Goal: Information Seeking & Learning: Learn about a topic

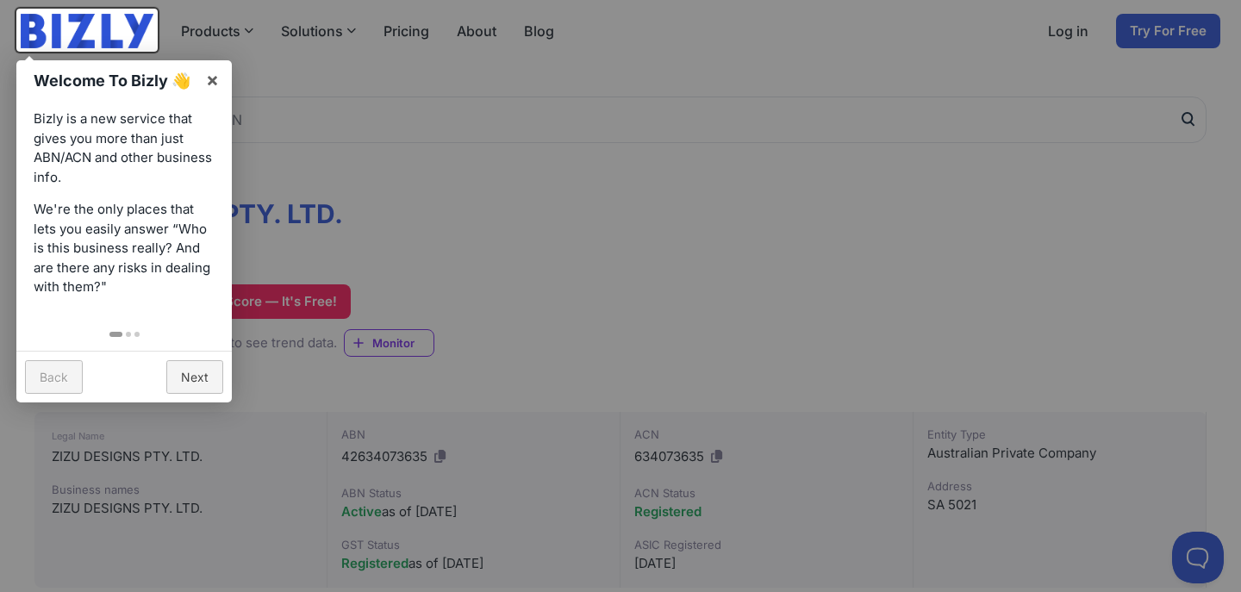
click at [470, 337] on div at bounding box center [620, 296] width 1241 height 592
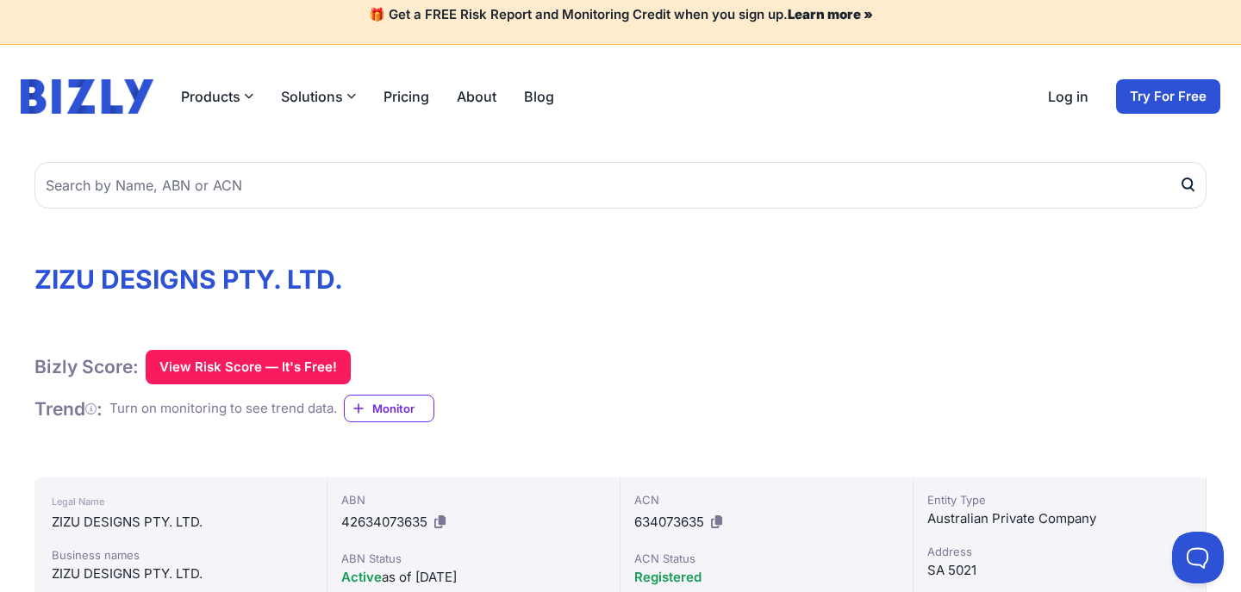
scroll to position [24, 0]
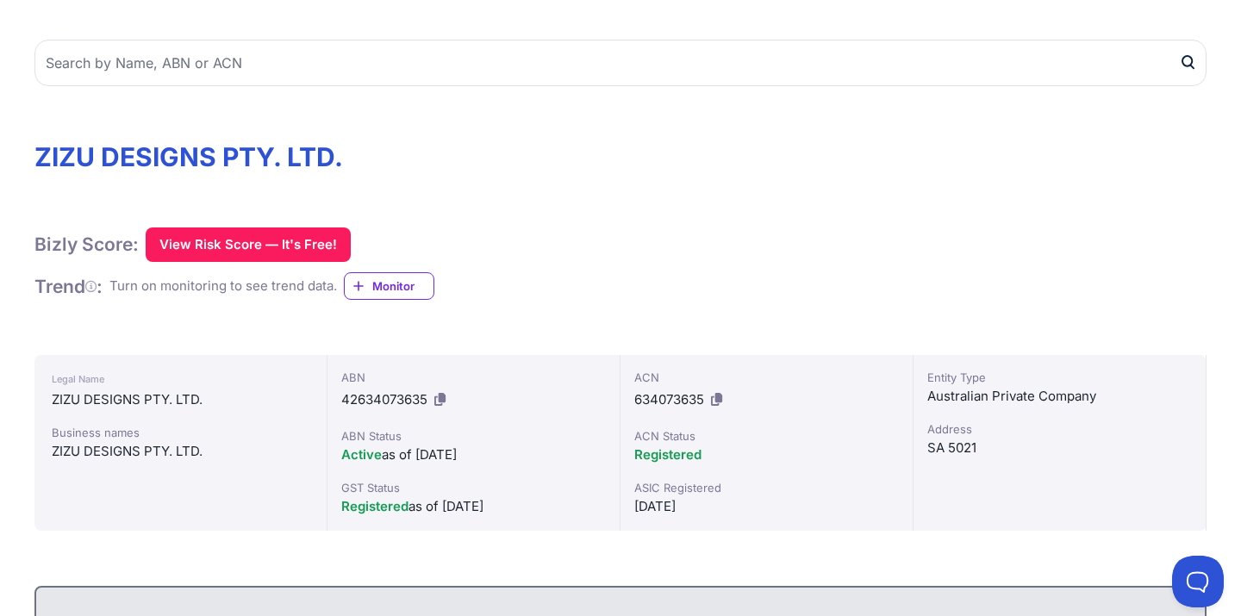
scroll to position [136, 0]
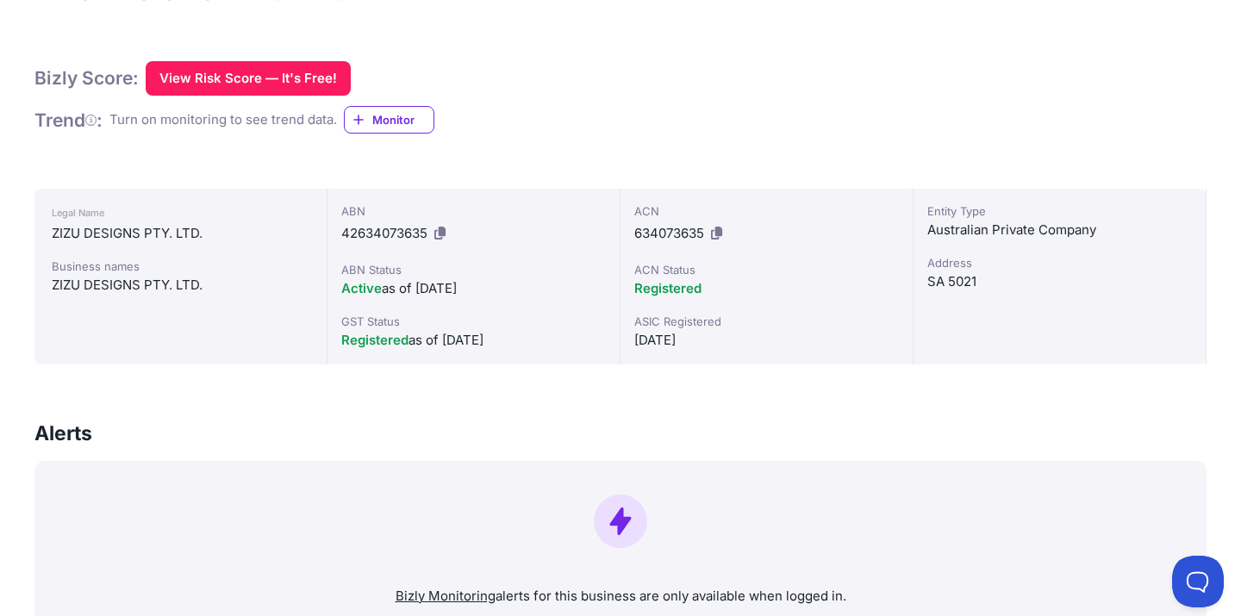
scroll to position [295, 0]
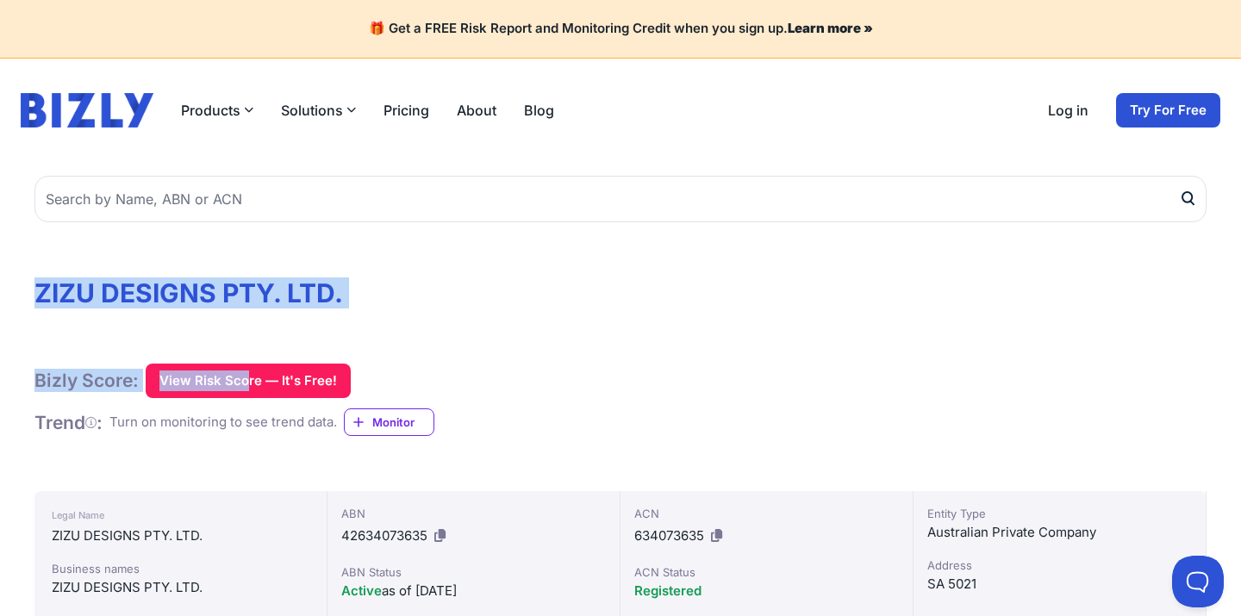
drag, startPoint x: 39, startPoint y: 293, endPoint x: 334, endPoint y: 312, distance: 295.4
copy div "ZIZU DESIGNS PTY. LTD. Bizly Score: View Risk Score — It's Free!"
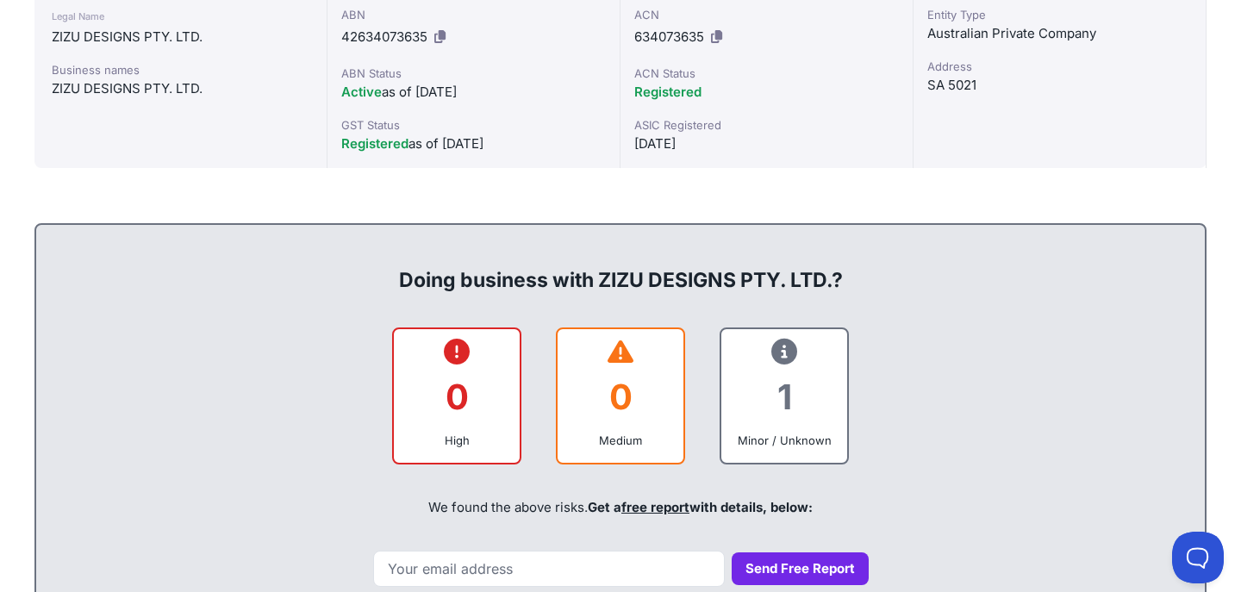
scroll to position [628, 0]
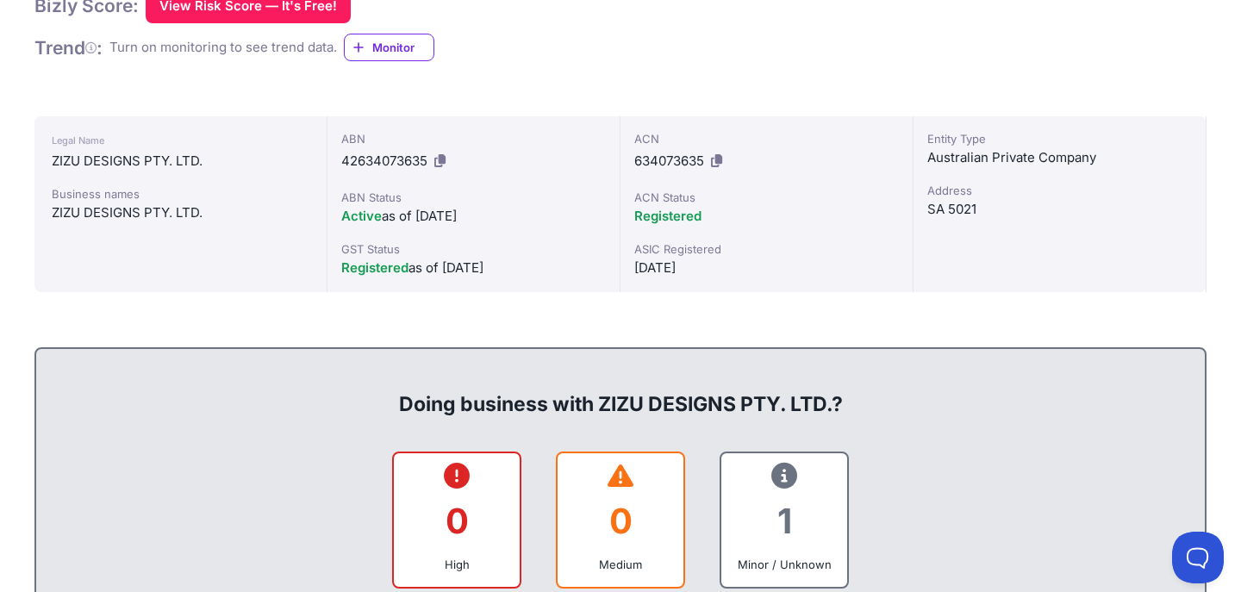
scroll to position [378, 0]
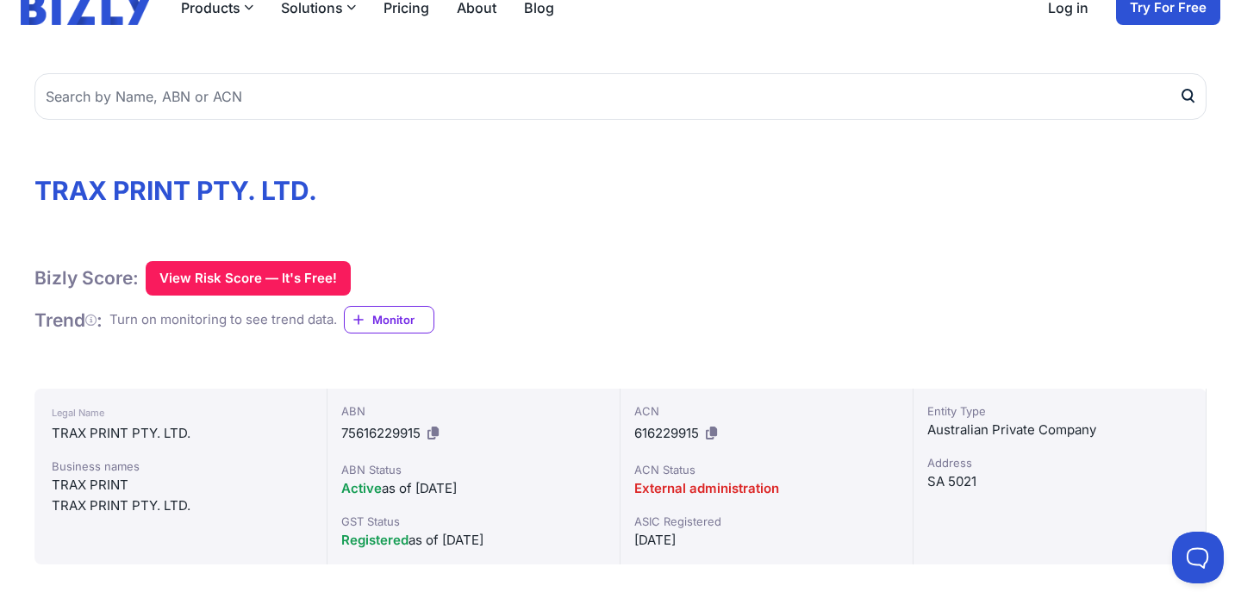
scroll to position [33, 0]
